Goal: Check status: Check status

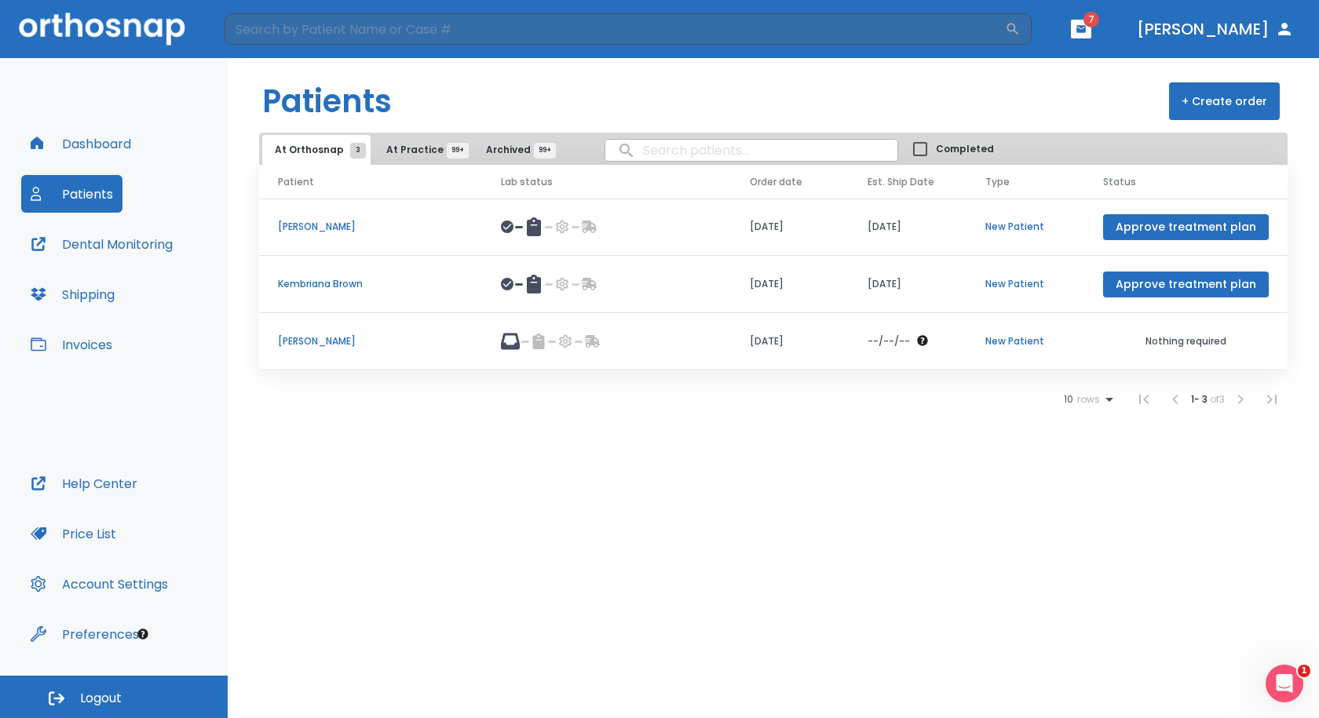
click at [305, 342] on p "[PERSON_NAME]" at bounding box center [370, 341] width 185 height 14
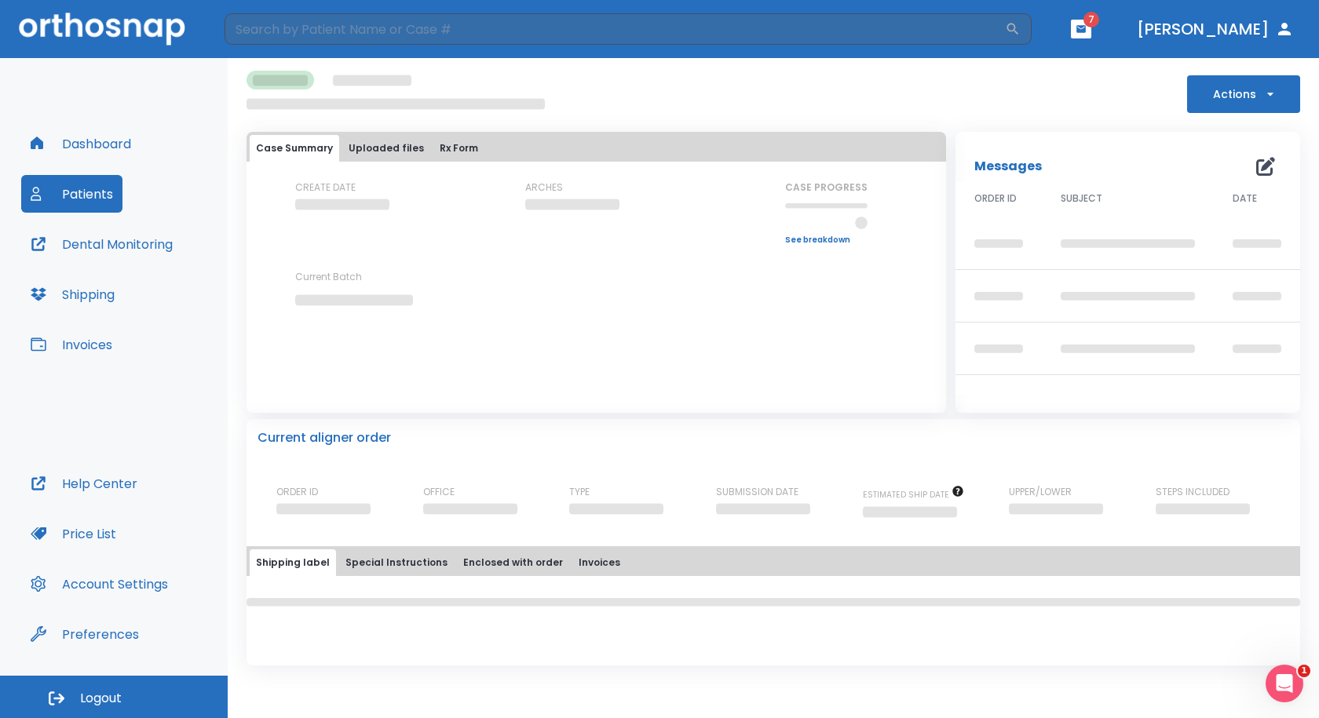
drag, startPoint x: 866, startPoint y: 755, endPoint x: 1045, endPoint y: 755, distance: 179.0
drag, startPoint x: 1045, startPoint y: 755, endPoint x: 988, endPoint y: 87, distance: 670.7
click at [988, 87] on div "Actions" at bounding box center [774, 92] width 1054 height 42
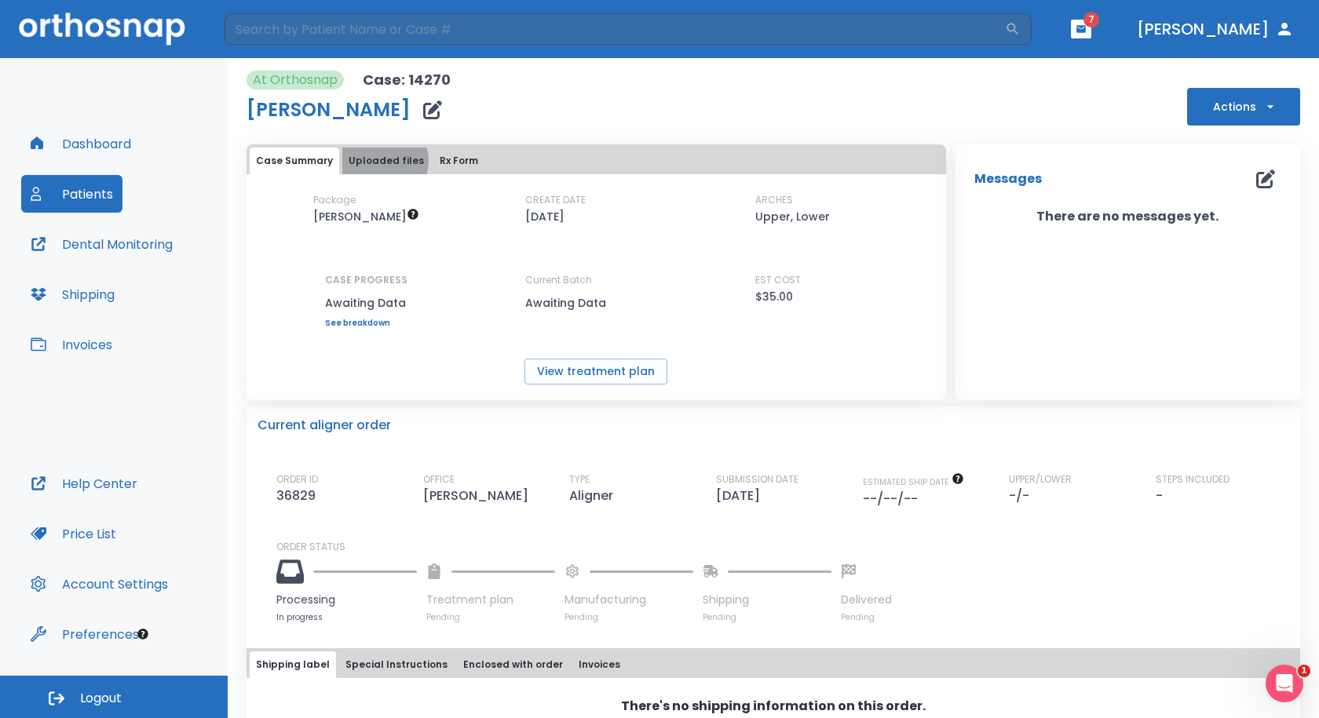
click at [382, 160] on button "Uploaded files" at bounding box center [386, 161] width 88 height 27
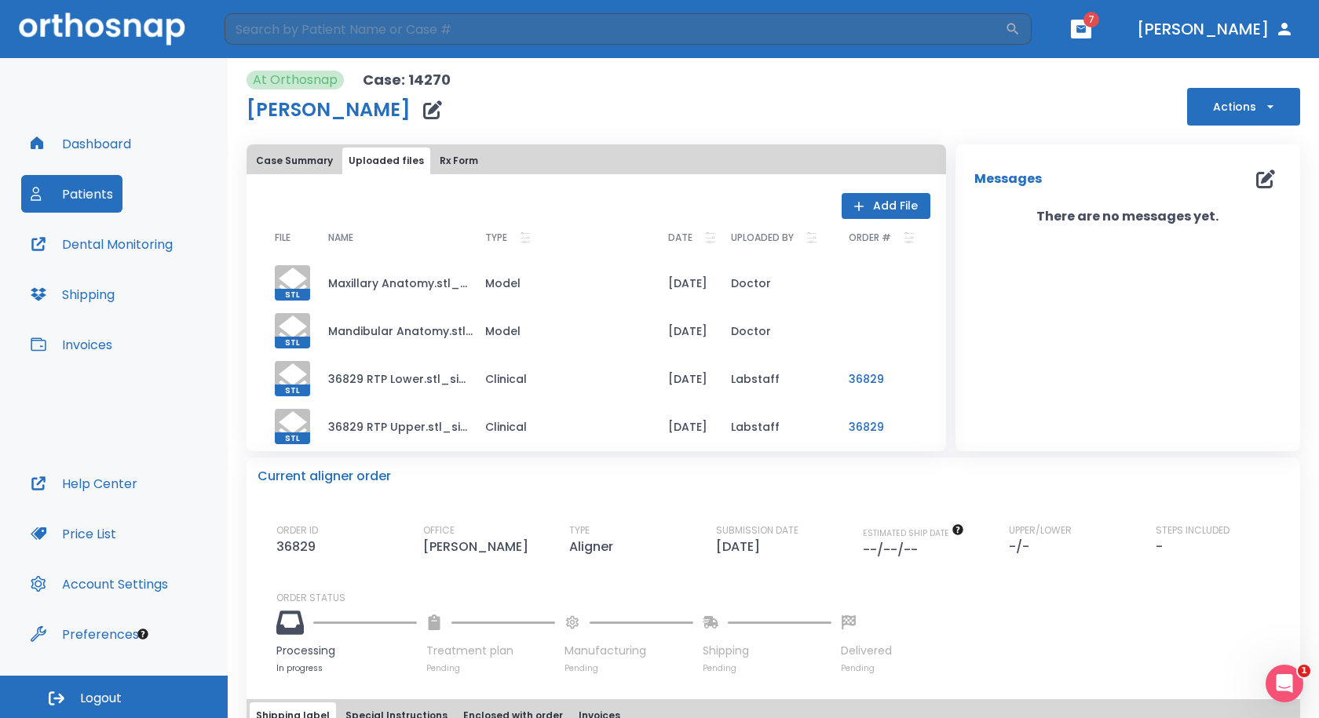
click at [1076, 34] on icon "button" at bounding box center [1081, 29] width 11 height 11
